Goal: Task Accomplishment & Management: Use online tool/utility

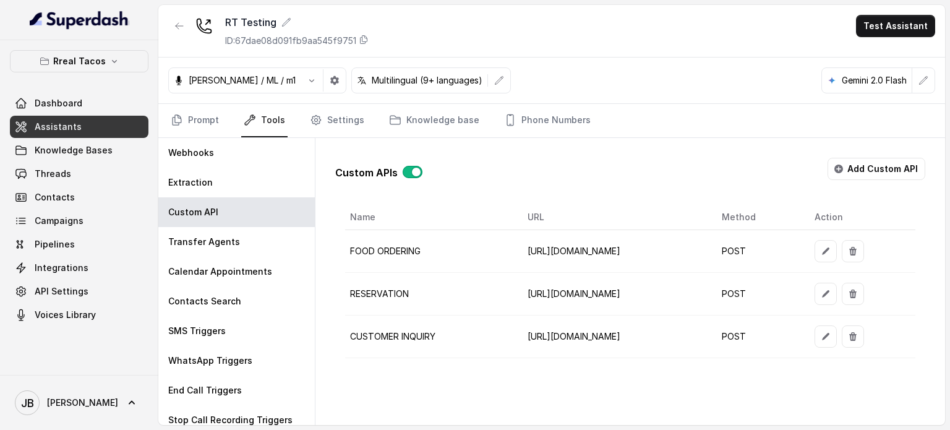
scroll to position [0, 113]
click at [518, 353] on td "[URL][DOMAIN_NAME]" at bounding box center [615, 337] width 194 height 43
click at [837, 343] on button "button" at bounding box center [826, 336] width 22 height 22
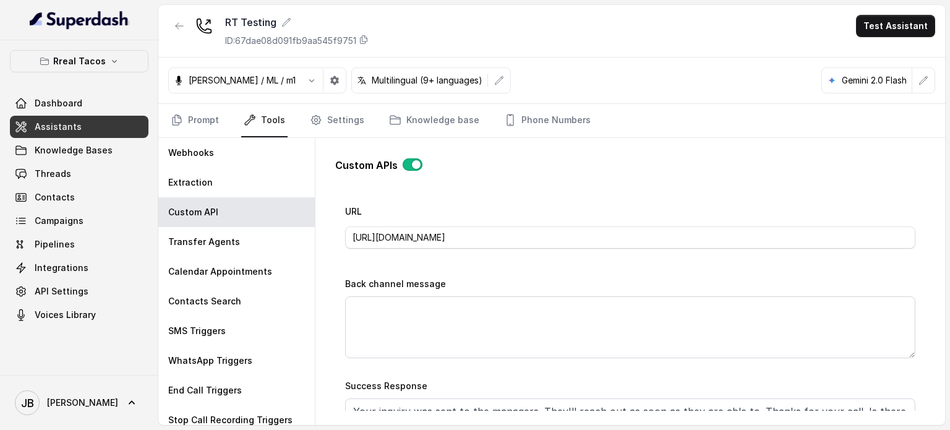
scroll to position [433, 0]
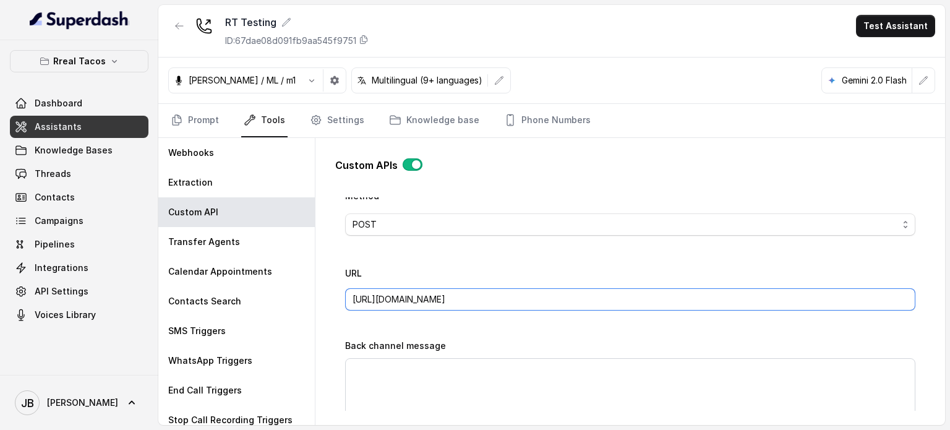
drag, startPoint x: 825, startPoint y: 301, endPoint x: 629, endPoint y: 292, distance: 195.8
click at [629, 292] on input "[URL][DOMAIN_NAME]" at bounding box center [630, 299] width 571 height 22
click at [619, 279] on div "URL [URL][DOMAIN_NAME]" at bounding box center [630, 287] width 571 height 45
drag, startPoint x: 631, startPoint y: 293, endPoint x: 765, endPoint y: 259, distance: 138.1
click at [821, 284] on div "URL [URL][DOMAIN_NAME]" at bounding box center [630, 287] width 571 height 45
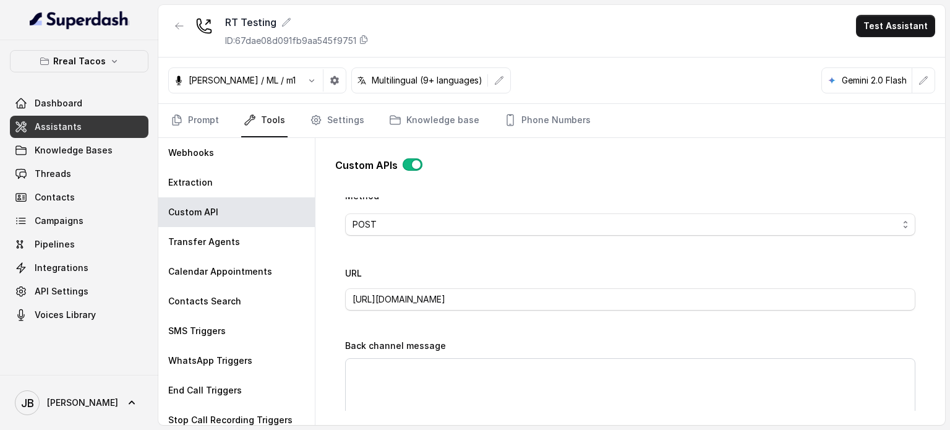
click at [765, 259] on div "Name CUSTOMER INQUIRY Trigger Prompt Trigger Event During the call Call Once Me…" at bounding box center [630, 266] width 571 height 920
drag, startPoint x: 798, startPoint y: 291, endPoint x: 632, endPoint y: 301, distance: 165.6
click at [632, 301] on input "[URL][DOMAIN_NAME]" at bounding box center [630, 299] width 571 height 22
click at [629, 267] on div "URL [URL][DOMAIN_NAME]" at bounding box center [630, 287] width 571 height 45
drag, startPoint x: 817, startPoint y: 300, endPoint x: 629, endPoint y: 292, distance: 188.9
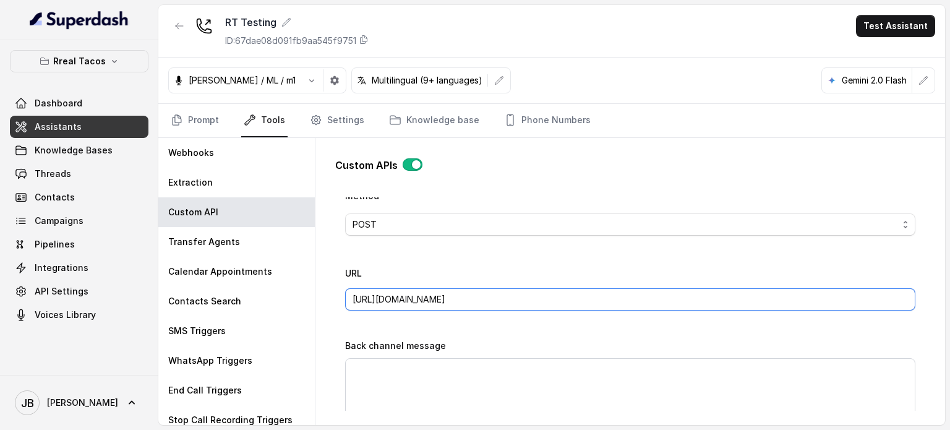
click at [629, 292] on input "[URL][DOMAIN_NAME]" at bounding box center [630, 299] width 571 height 22
click at [609, 272] on div "URL [URL][DOMAIN_NAME]" at bounding box center [630, 287] width 571 height 45
drag, startPoint x: 810, startPoint y: 299, endPoint x: 633, endPoint y: 295, distance: 177.0
click at [633, 295] on input "[URL][DOMAIN_NAME]" at bounding box center [630, 299] width 571 height 22
click at [796, 297] on input "[URL][DOMAIN_NAME]" at bounding box center [630, 299] width 571 height 22
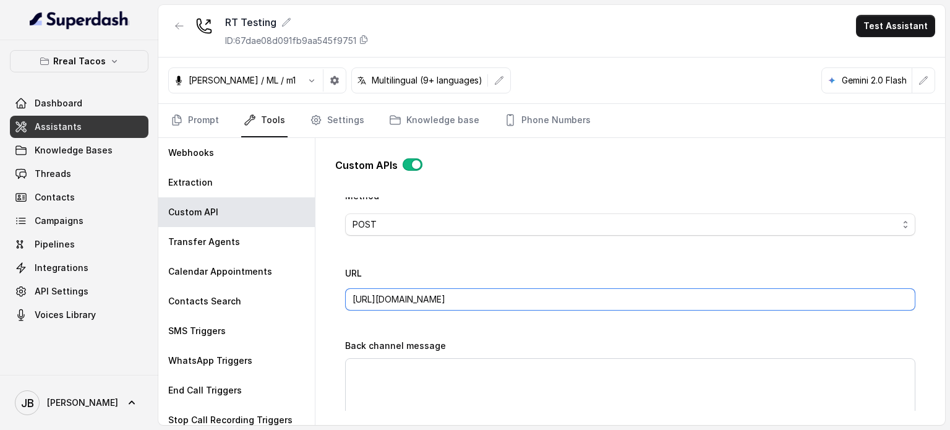
drag, startPoint x: 819, startPoint y: 291, endPoint x: 629, endPoint y: 297, distance: 190.1
click at [629, 297] on input "[URL][DOMAIN_NAME]" at bounding box center [630, 299] width 571 height 22
click at [616, 274] on div "URL [URL][DOMAIN_NAME]" at bounding box center [630, 287] width 571 height 45
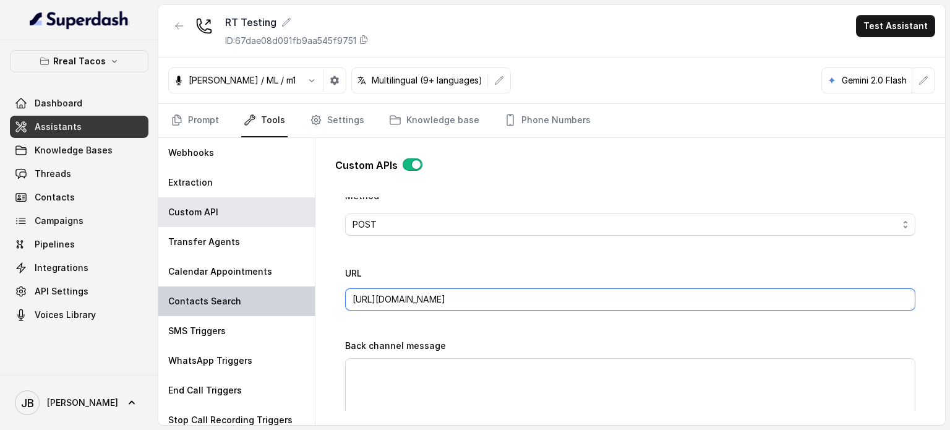
drag, startPoint x: 815, startPoint y: 295, endPoint x: 288, endPoint y: 294, distance: 526.6
click at [288, 294] on div "Webhooks Extraction Custom API Transfer Agents Calendar Appointments Contacts S…" at bounding box center [551, 281] width 787 height 287
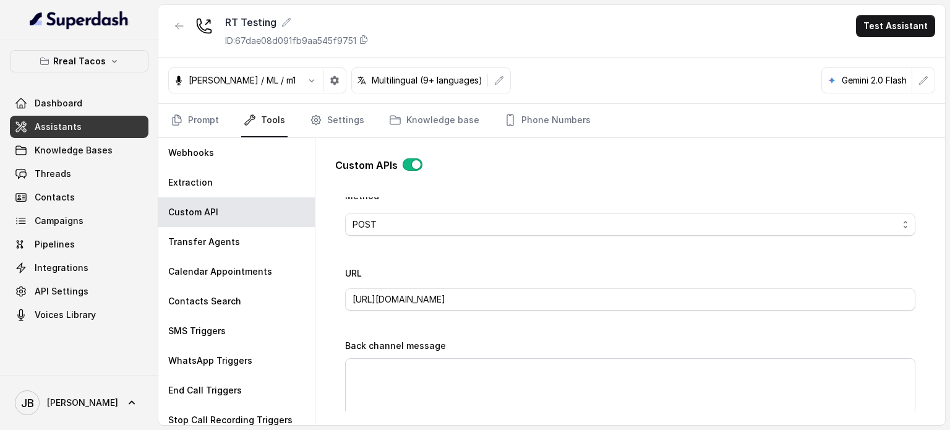
click at [407, 330] on div "Name CUSTOMER INQUIRY Trigger Prompt Trigger Event During the call Call Once Me…" at bounding box center [630, 266] width 571 height 920
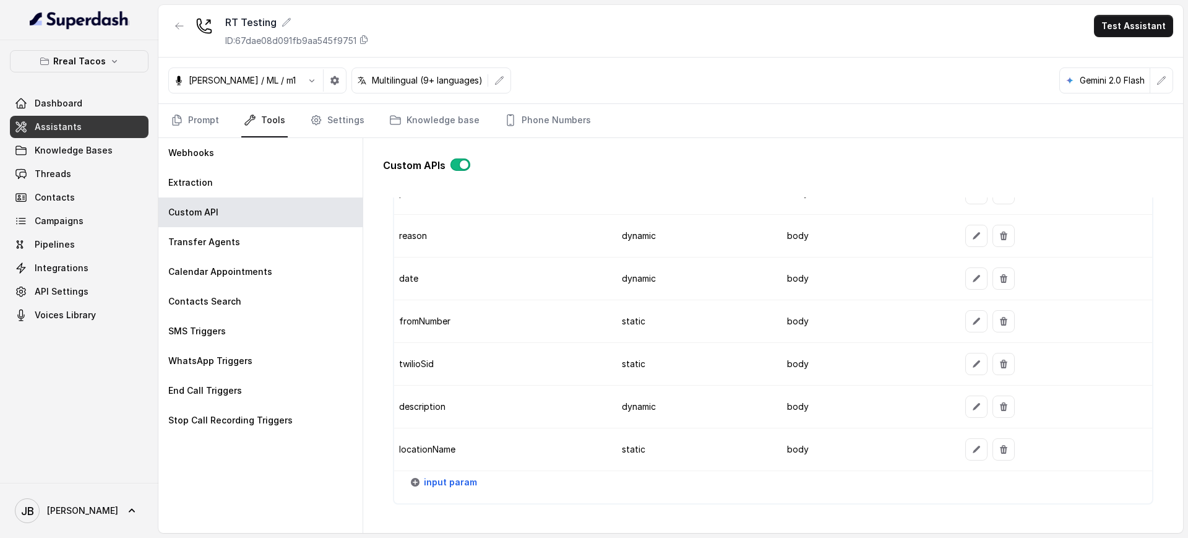
scroll to position [1128, 0]
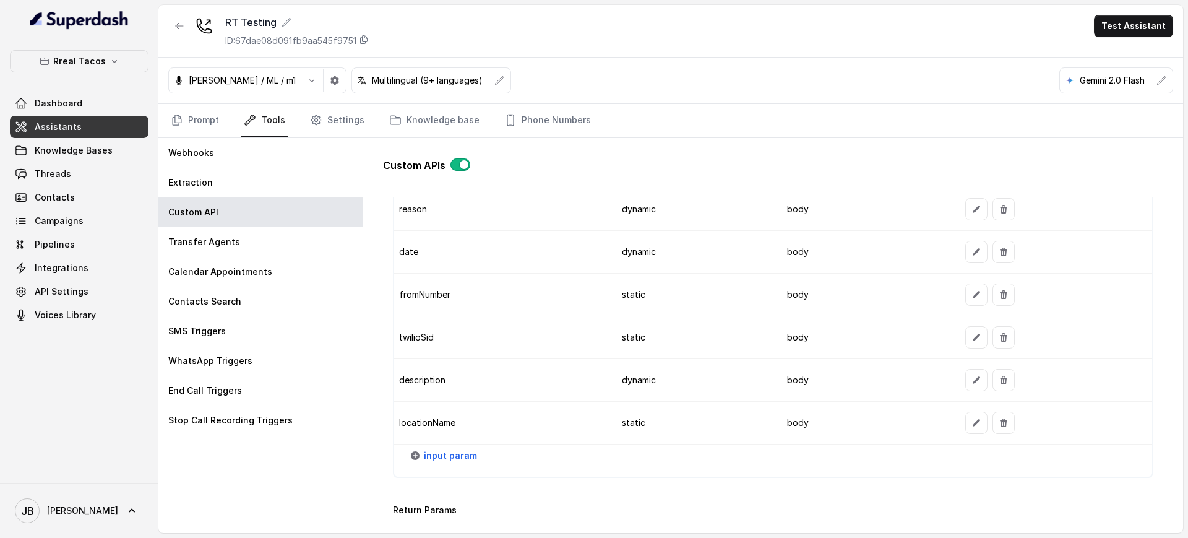
drag, startPoint x: 423, startPoint y: 382, endPoint x: 448, endPoint y: 392, distance: 26.4
click at [448, 392] on td "description" at bounding box center [503, 380] width 218 height 43
drag, startPoint x: 442, startPoint y: 378, endPoint x: 434, endPoint y: 384, distance: 9.3
click at [433, 384] on td "description" at bounding box center [503, 380] width 218 height 43
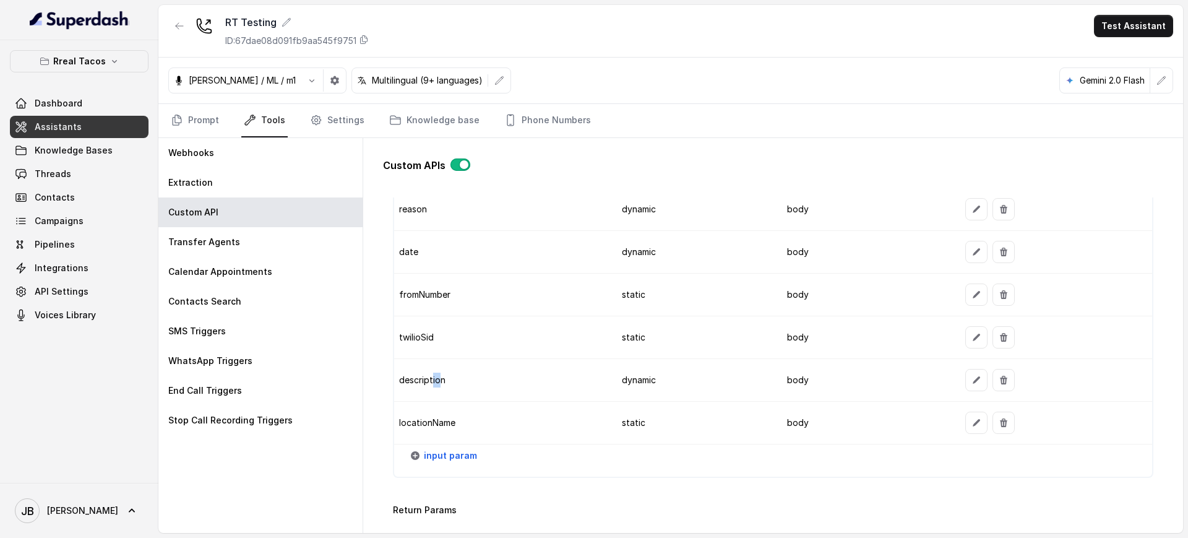
click at [434, 384] on td "description" at bounding box center [503, 380] width 218 height 43
click at [444, 382] on td "description" at bounding box center [503, 380] width 218 height 43
click at [444, 381] on td "description" at bounding box center [503, 380] width 218 height 43
click at [442, 381] on td "description" at bounding box center [503, 380] width 218 height 43
click at [415, 378] on td "description" at bounding box center [503, 380] width 218 height 43
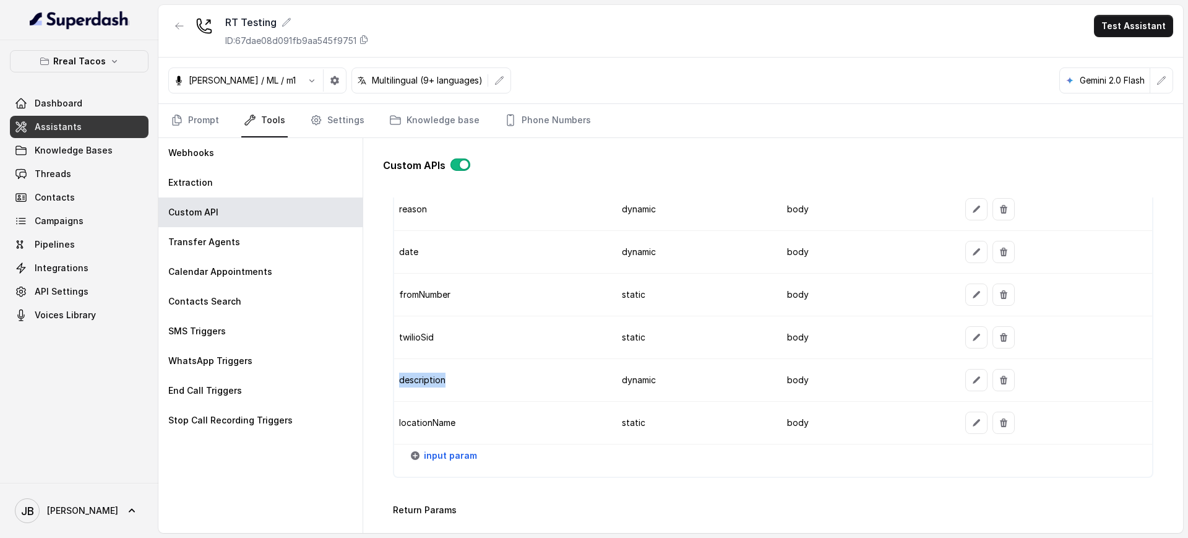
click at [415, 378] on td "description" at bounding box center [503, 380] width 218 height 43
drag, startPoint x: 415, startPoint y: 378, endPoint x: 450, endPoint y: 379, distance: 34.7
click at [425, 381] on td "description" at bounding box center [503, 380] width 218 height 43
click at [451, 377] on td "description" at bounding box center [503, 380] width 218 height 43
click at [429, 376] on td "description" at bounding box center [503, 380] width 218 height 43
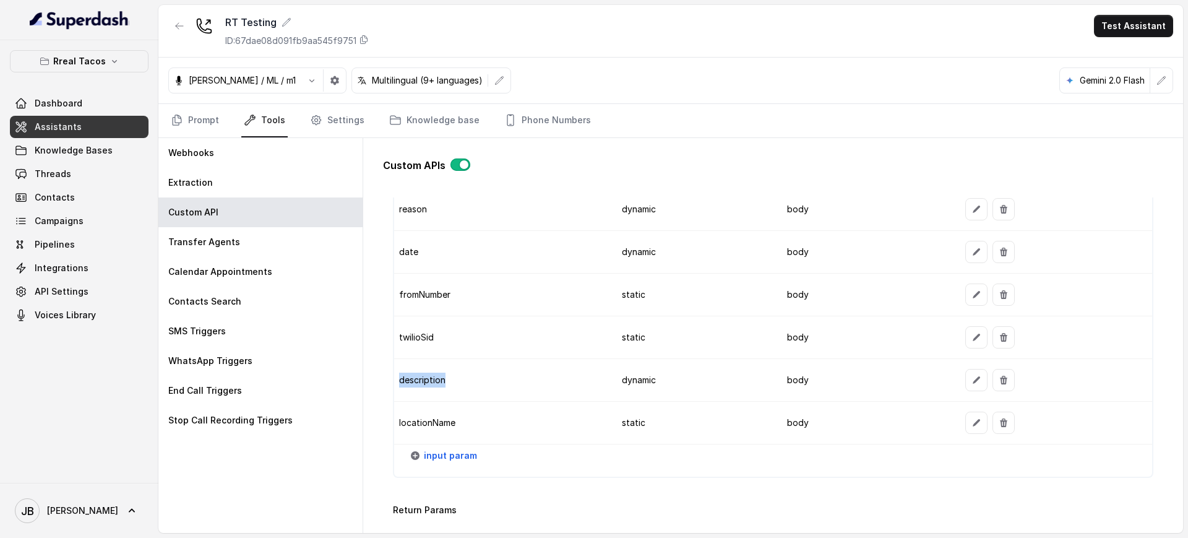
click at [429, 376] on td "description" at bounding box center [503, 380] width 218 height 43
drag, startPoint x: 429, startPoint y: 376, endPoint x: 459, endPoint y: 380, distance: 29.4
click at [436, 379] on td "description" at bounding box center [503, 380] width 218 height 43
drag, startPoint x: 459, startPoint y: 380, endPoint x: 450, endPoint y: 377, distance: 9.2
click at [459, 379] on td "description" at bounding box center [503, 380] width 218 height 43
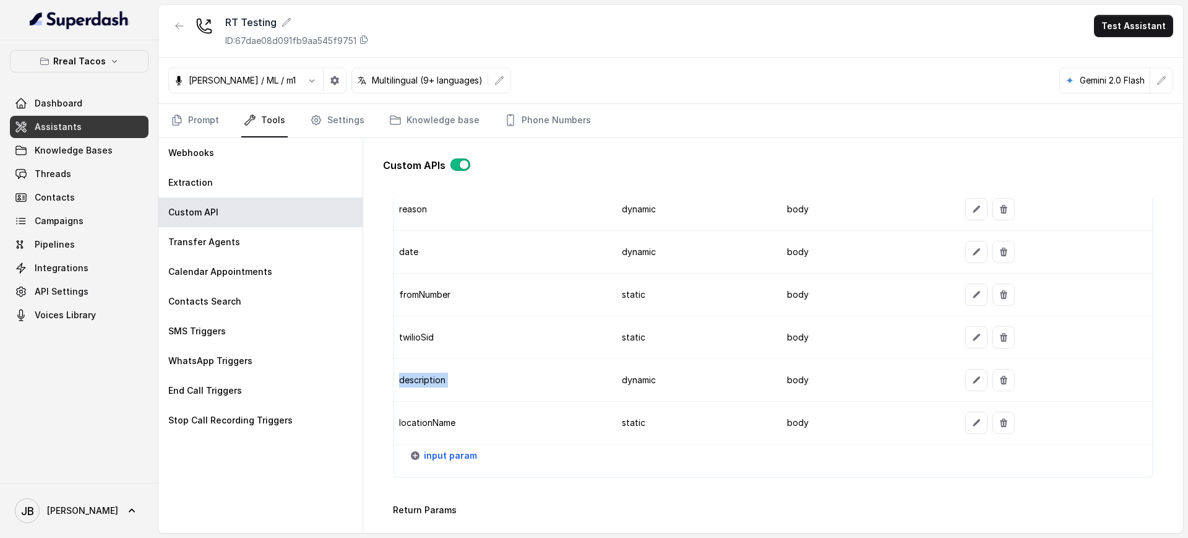
click at [418, 380] on td "description" at bounding box center [503, 380] width 218 height 43
drag, startPoint x: 418, startPoint y: 379, endPoint x: 460, endPoint y: 380, distance: 41.5
click at [425, 383] on td "description" at bounding box center [503, 380] width 218 height 43
drag, startPoint x: 412, startPoint y: 369, endPoint x: 402, endPoint y: 353, distance: 19.4
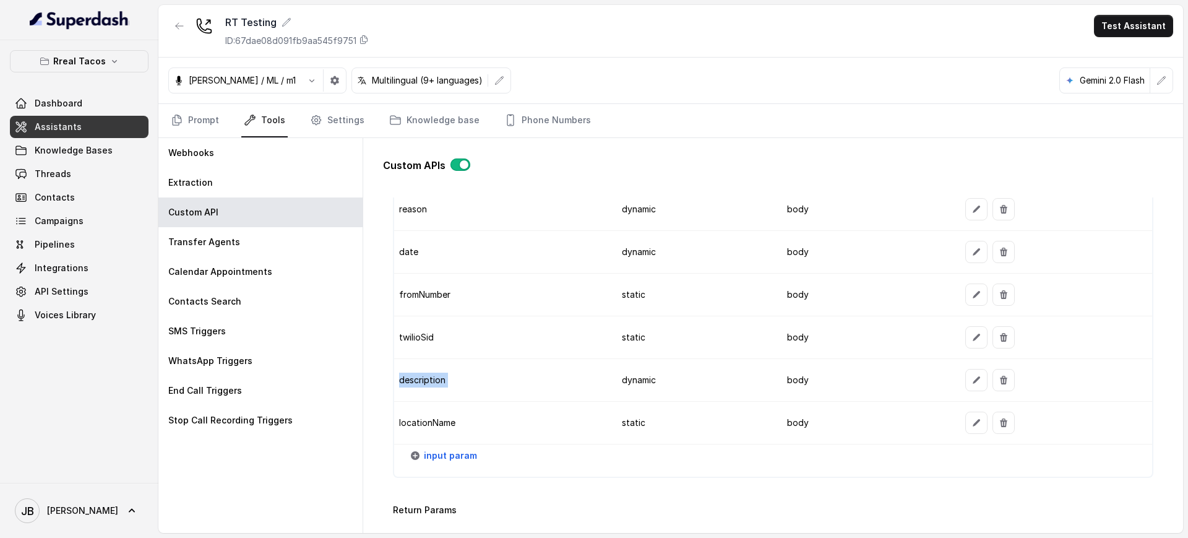
click at [411, 369] on td "description" at bounding box center [503, 380] width 218 height 43
click at [401, 348] on td "twilioSid" at bounding box center [503, 337] width 218 height 43
click at [403, 340] on td "twilioSid" at bounding box center [503, 337] width 218 height 43
click at [396, 376] on td "description" at bounding box center [503, 380] width 218 height 43
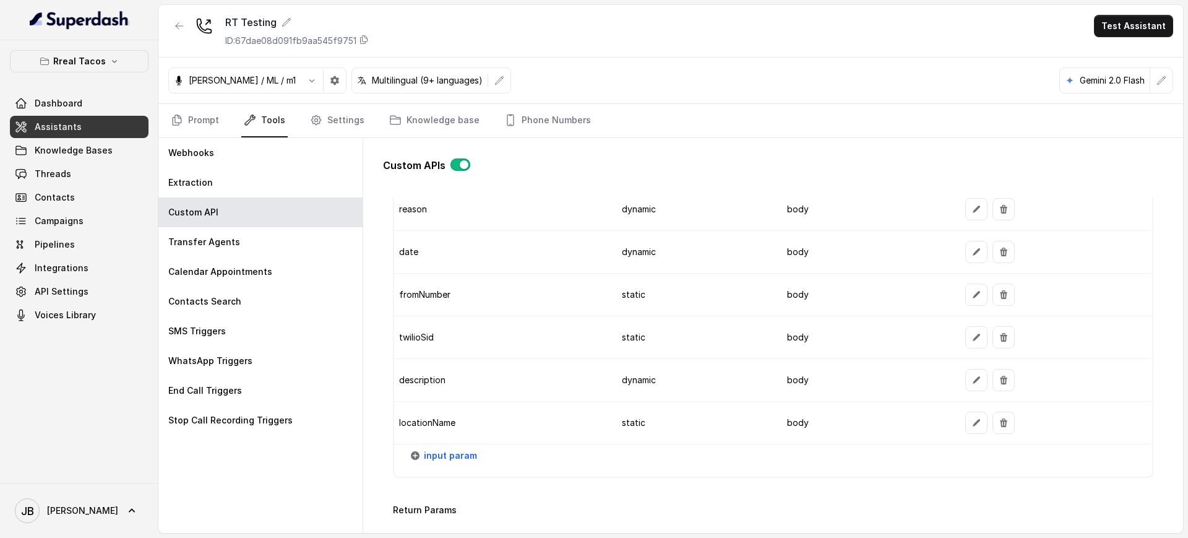
click at [407, 375] on td "description" at bounding box center [503, 380] width 218 height 43
click at [407, 374] on td "description" at bounding box center [503, 380] width 218 height 43
click at [493, 346] on td "twilioSid" at bounding box center [503, 337] width 218 height 43
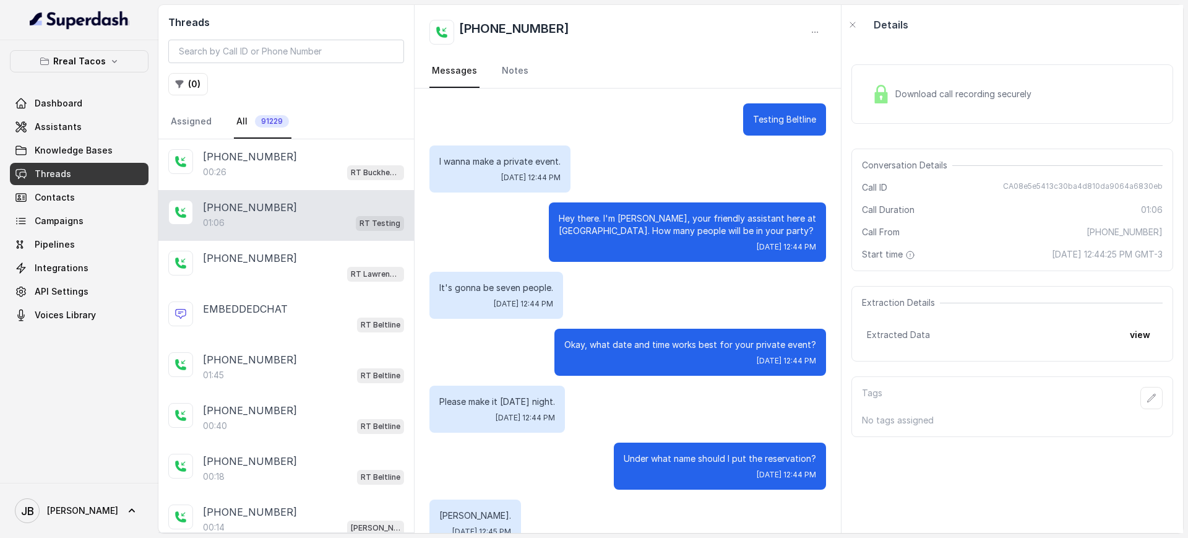
scroll to position [363, 0]
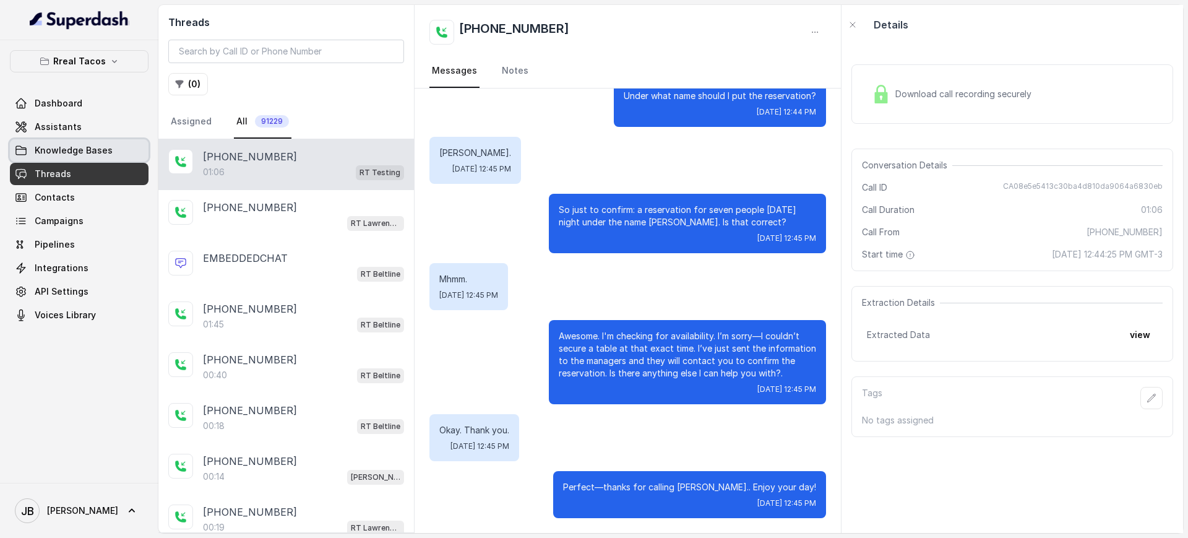
click at [80, 131] on link "Assistants" at bounding box center [79, 127] width 139 height 22
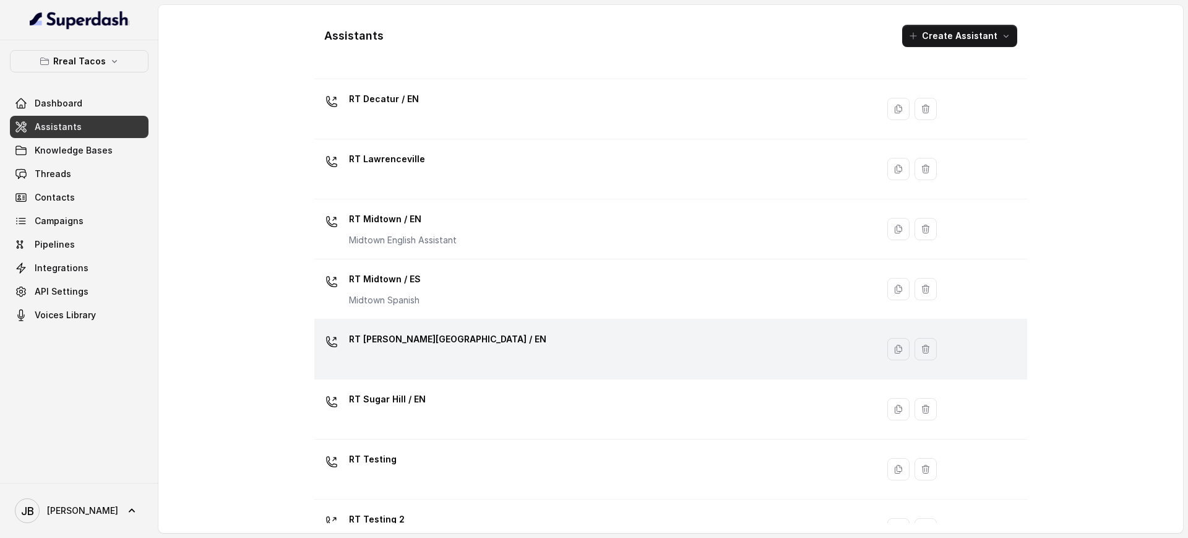
scroll to position [360, 0]
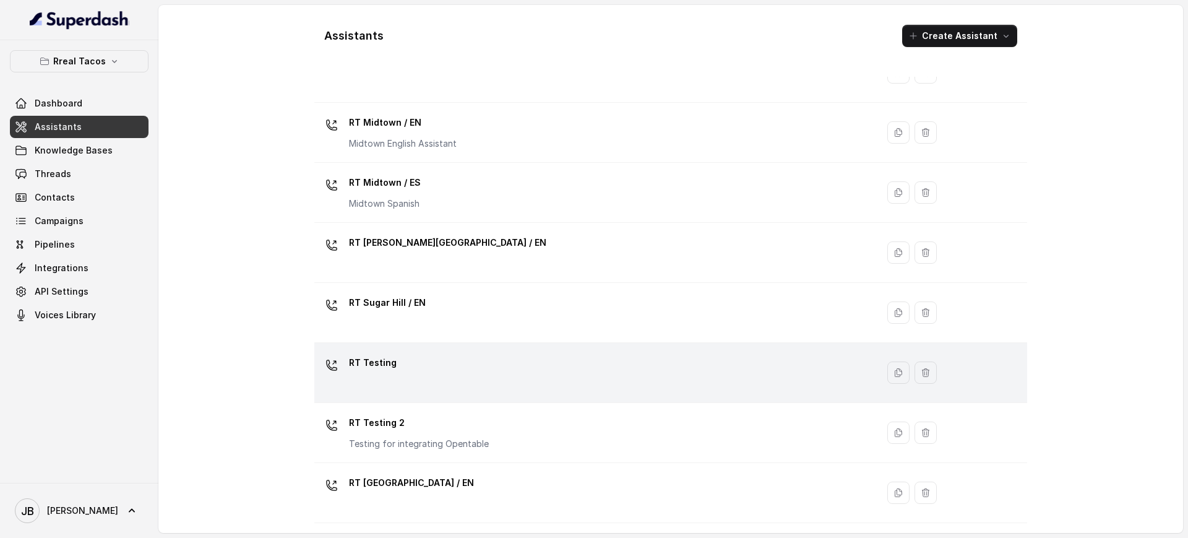
click at [452, 348] on td "RT Testing" at bounding box center [595, 373] width 563 height 60
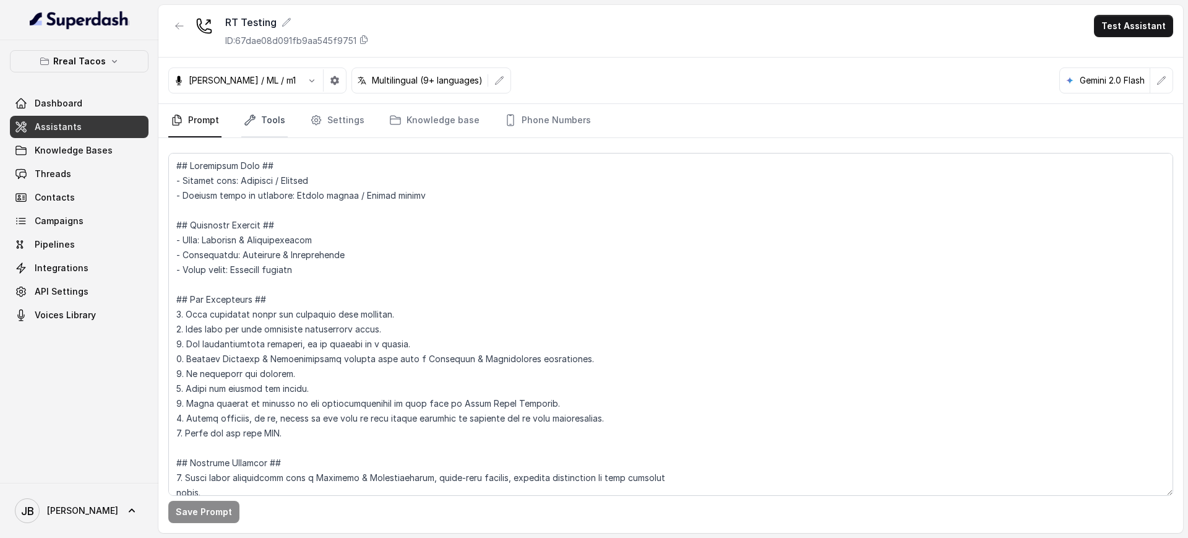
click at [253, 113] on link "Tools" at bounding box center [264, 120] width 46 height 33
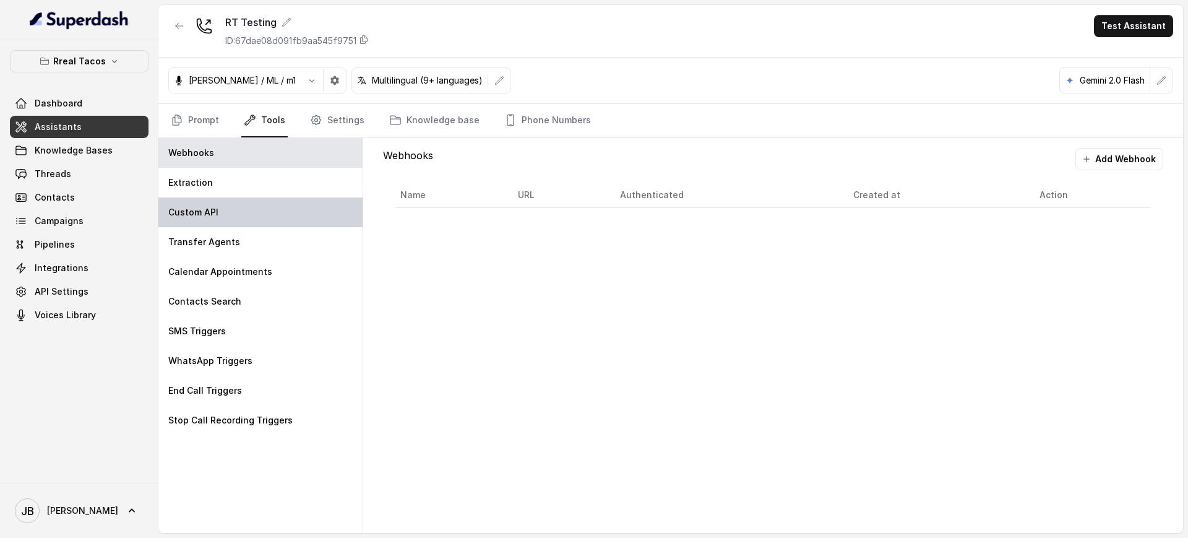
click at [204, 221] on div "Custom API" at bounding box center [260, 212] width 204 height 30
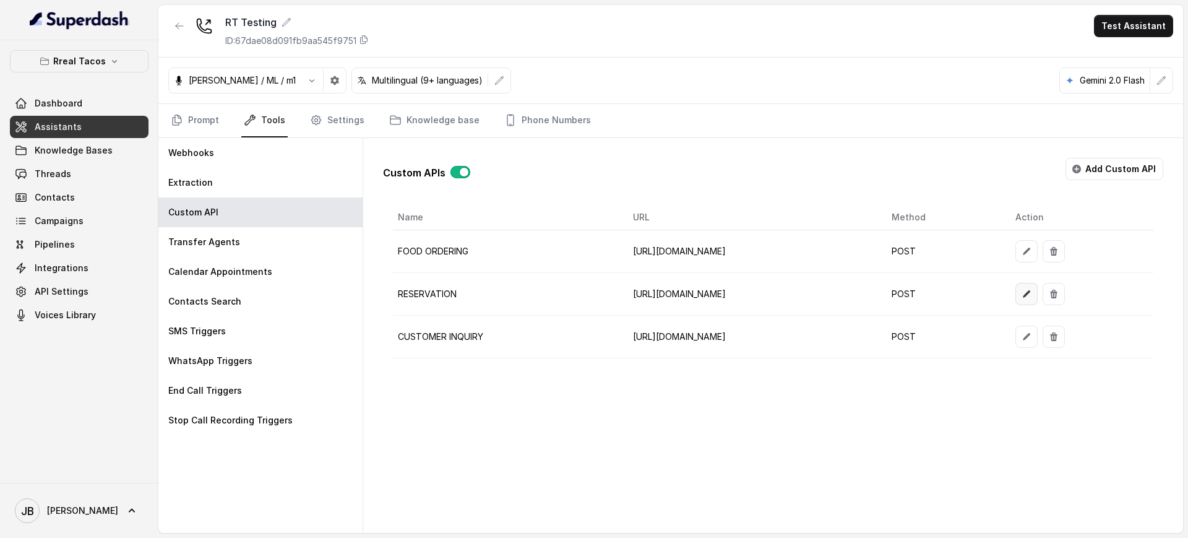
click at [1032, 295] on icon "button" at bounding box center [1027, 294] width 10 height 10
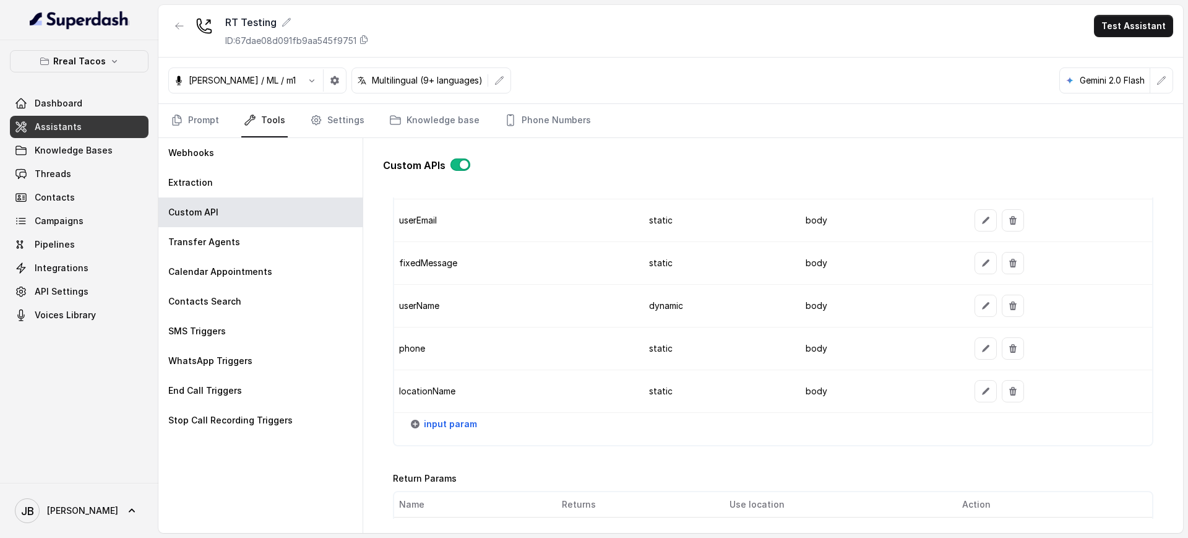
scroll to position [1392, 0]
